Goal: Task Accomplishment & Management: Manage account settings

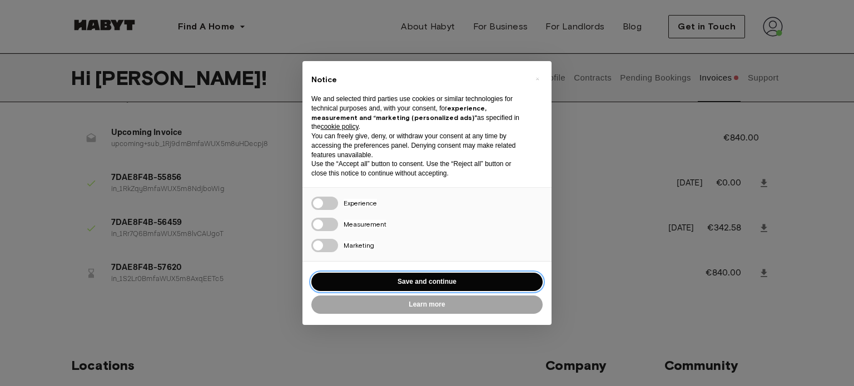
click at [398, 280] on button "Save and continue" at bounding box center [426, 282] width 231 height 18
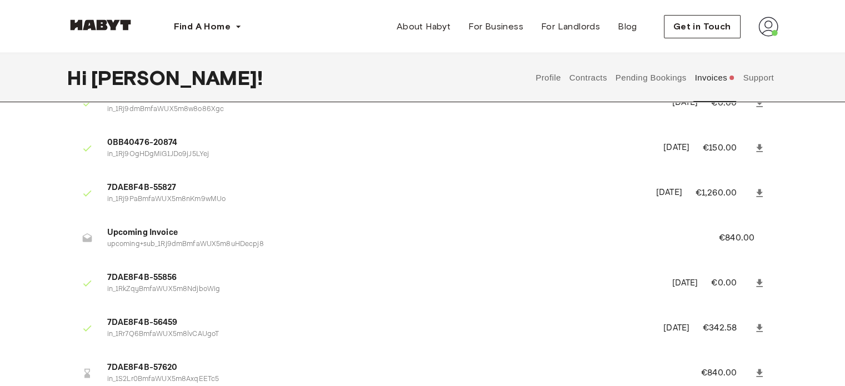
scroll to position [67, 0]
click at [33, 264] on div "Invoices 7DAE8F4B-55828 in_1Rj9dmBmfaWUX5m8w8o86Xgc [DATE] €0.00 0BB40476-20874…" at bounding box center [423, 232] width 800 height 359
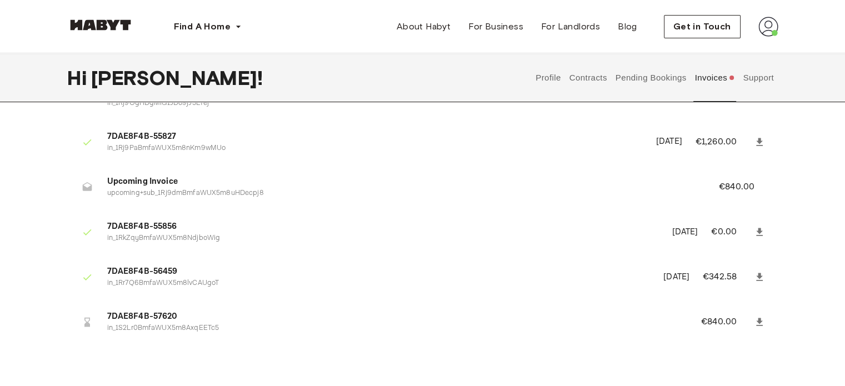
scroll to position [118, 0]
click at [771, 74] on button "Support" at bounding box center [759, 77] width 34 height 49
